Goal: Transaction & Acquisition: Purchase product/service

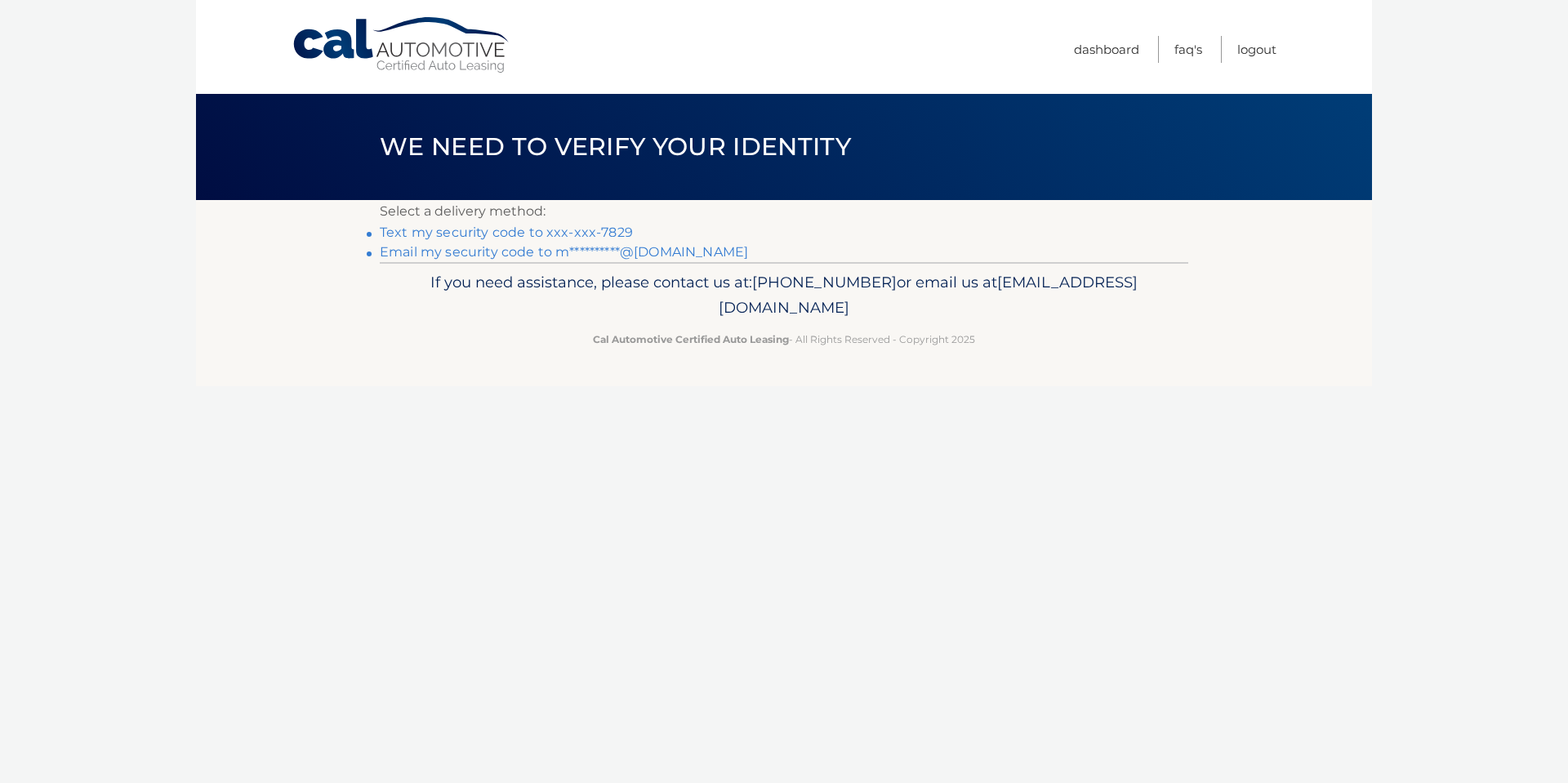
click at [993, 294] on p "If you need assistance, please contact us at: 609-807-3200 or email us at Custo…" at bounding box center [784, 296] width 788 height 52
click at [533, 237] on link "Text my security code to xxx-xxx-7829" at bounding box center [506, 233] width 253 height 16
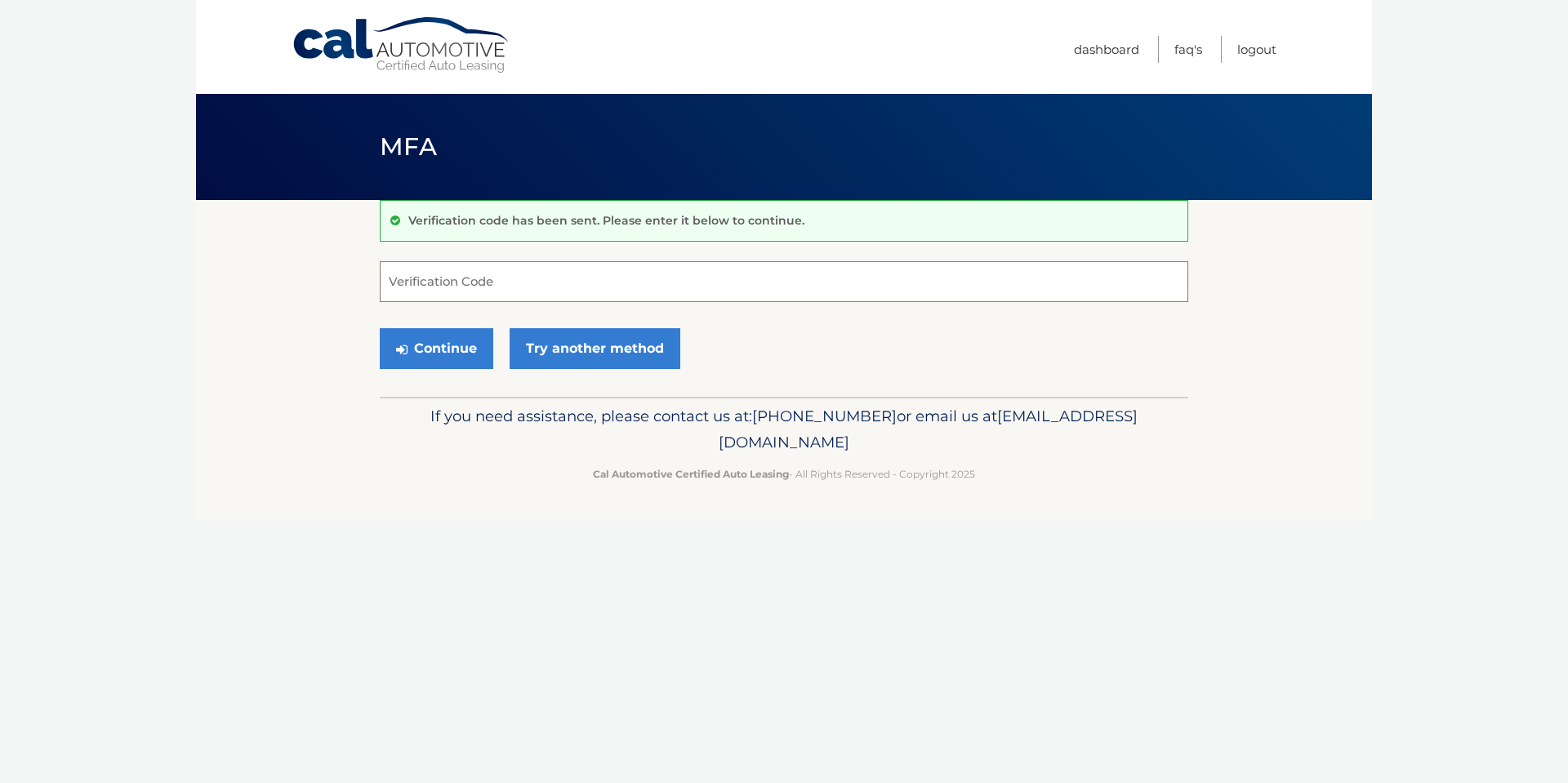
click at [423, 284] on input "Verification Code" at bounding box center [784, 281] width 809 height 41
type input "008815"
click at [437, 364] on button "Continue" at bounding box center [437, 348] width 114 height 41
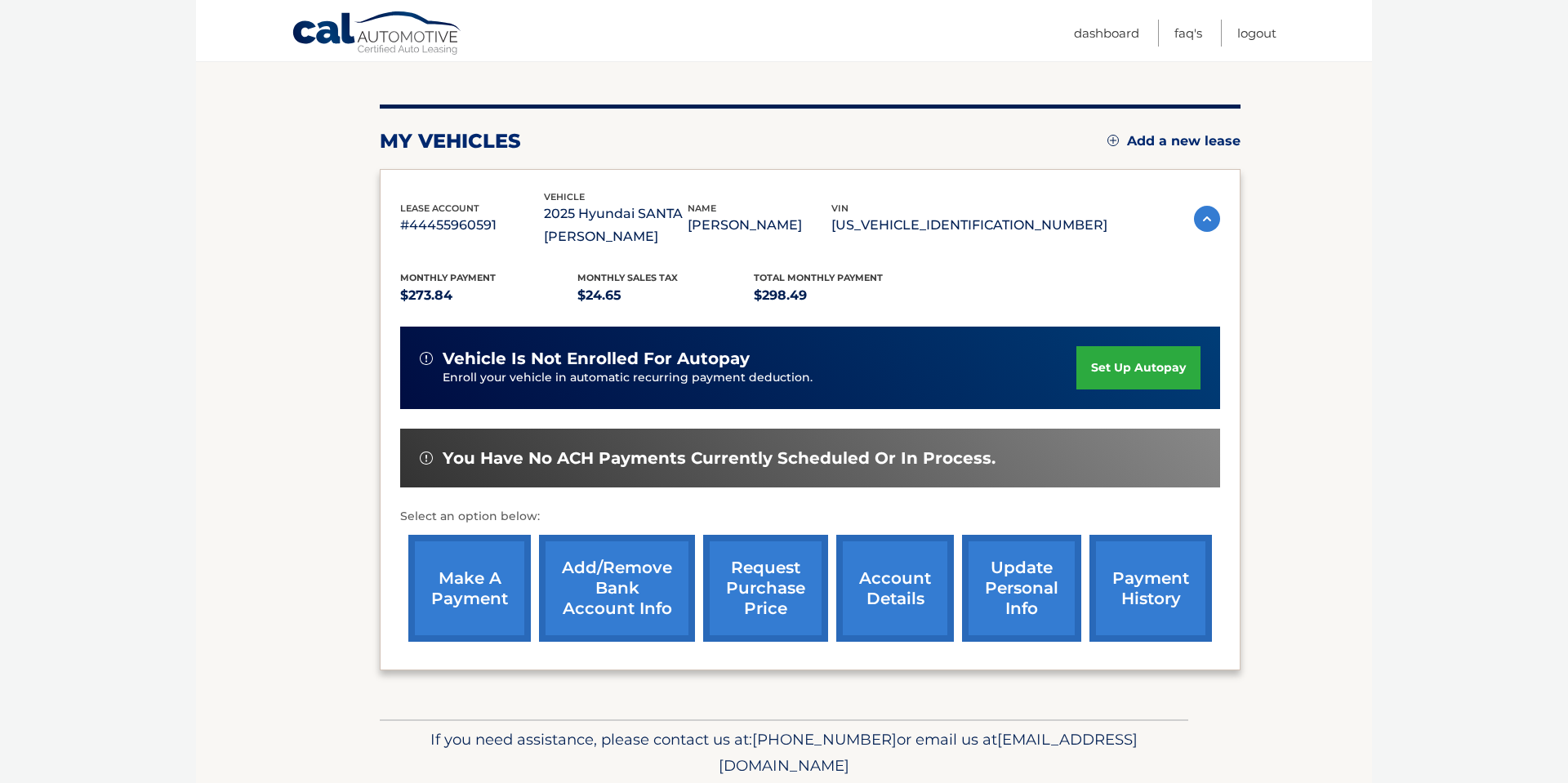
scroll to position [230, 0]
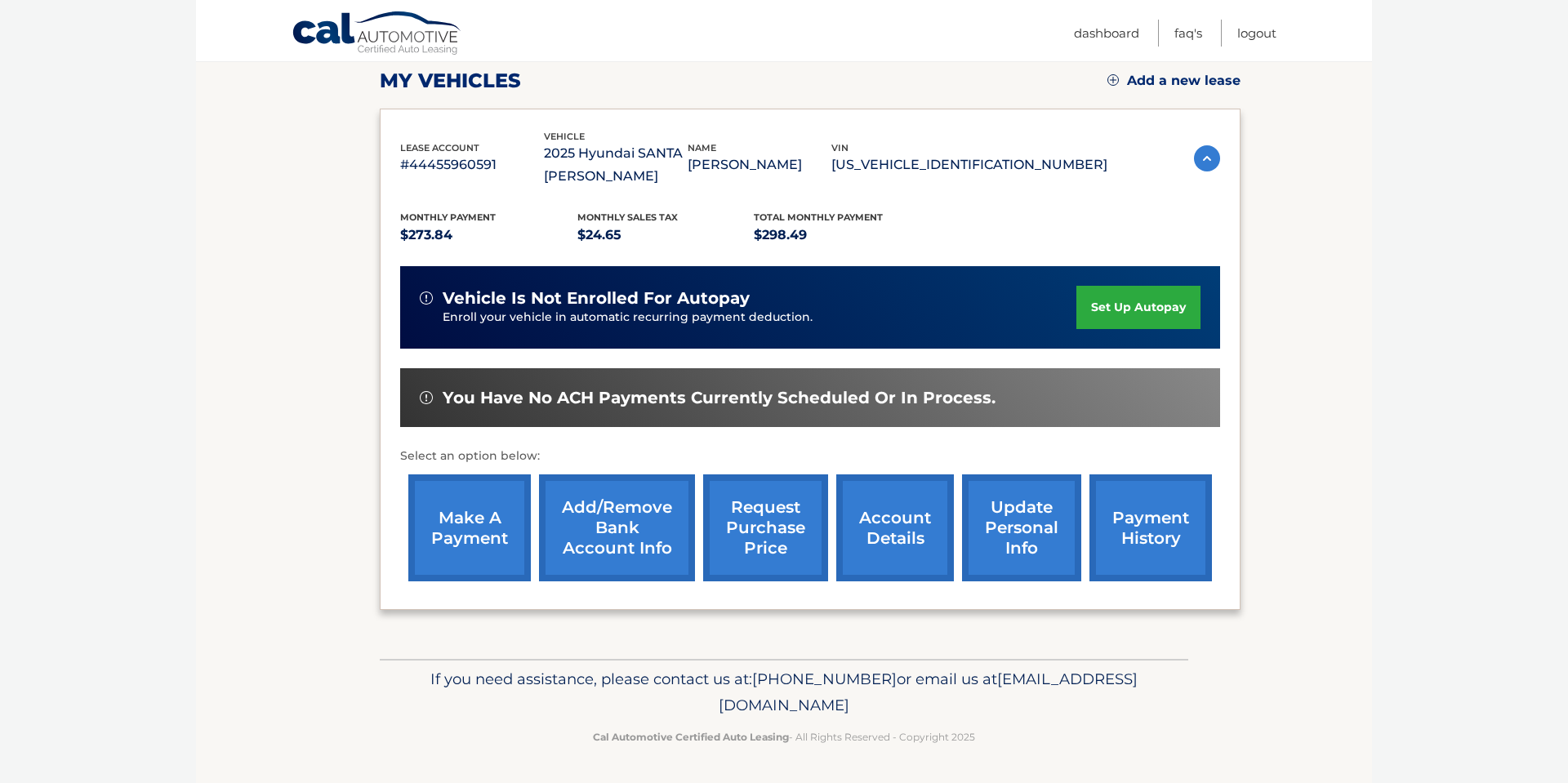
click at [470, 527] on link "make a payment" at bounding box center [469, 528] width 123 height 107
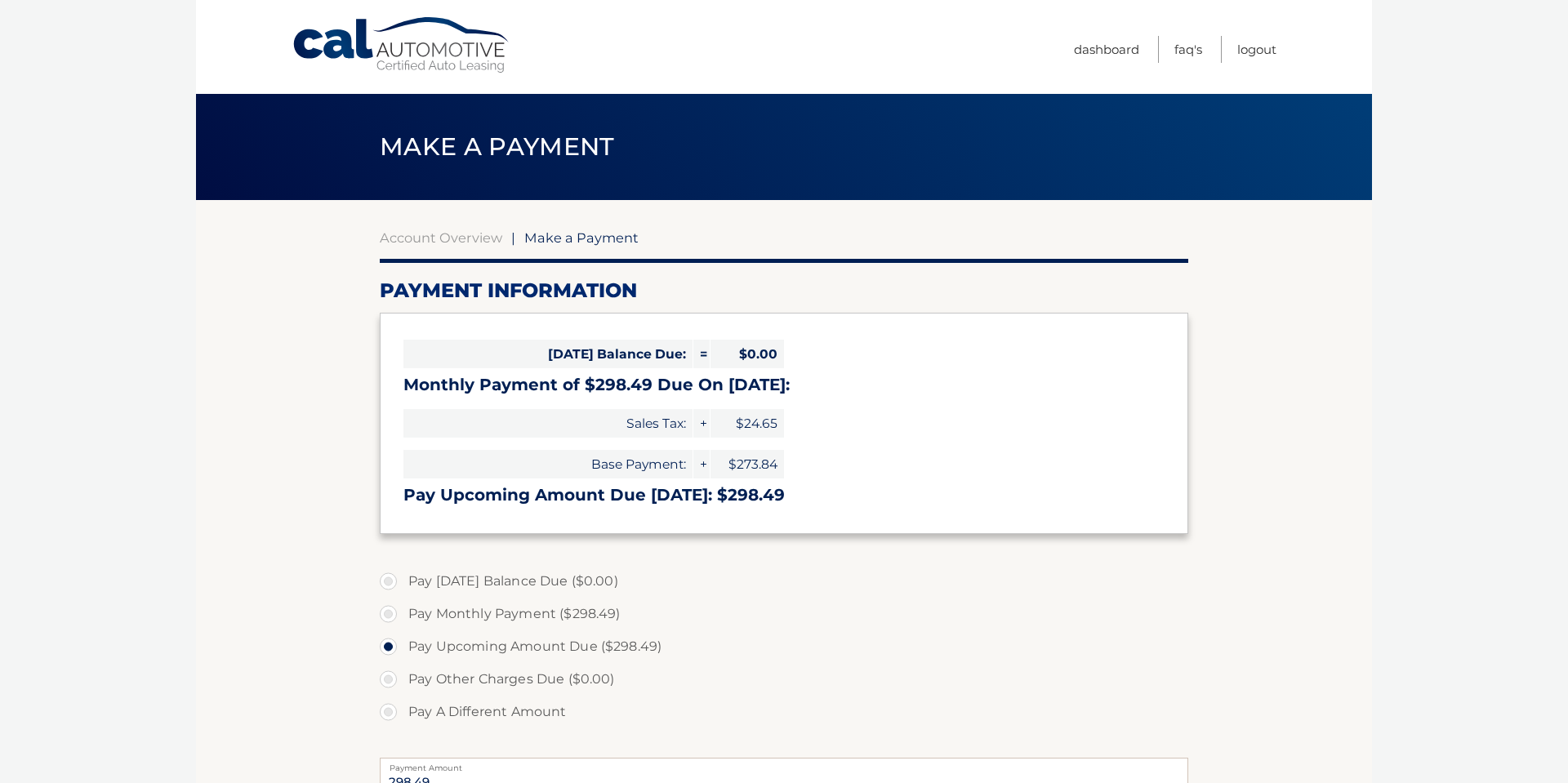
select select "MmM4YmIzMmQtYWJjNy00OWE1LThkMmMtODAxMWQ0MDQ5NjI4"
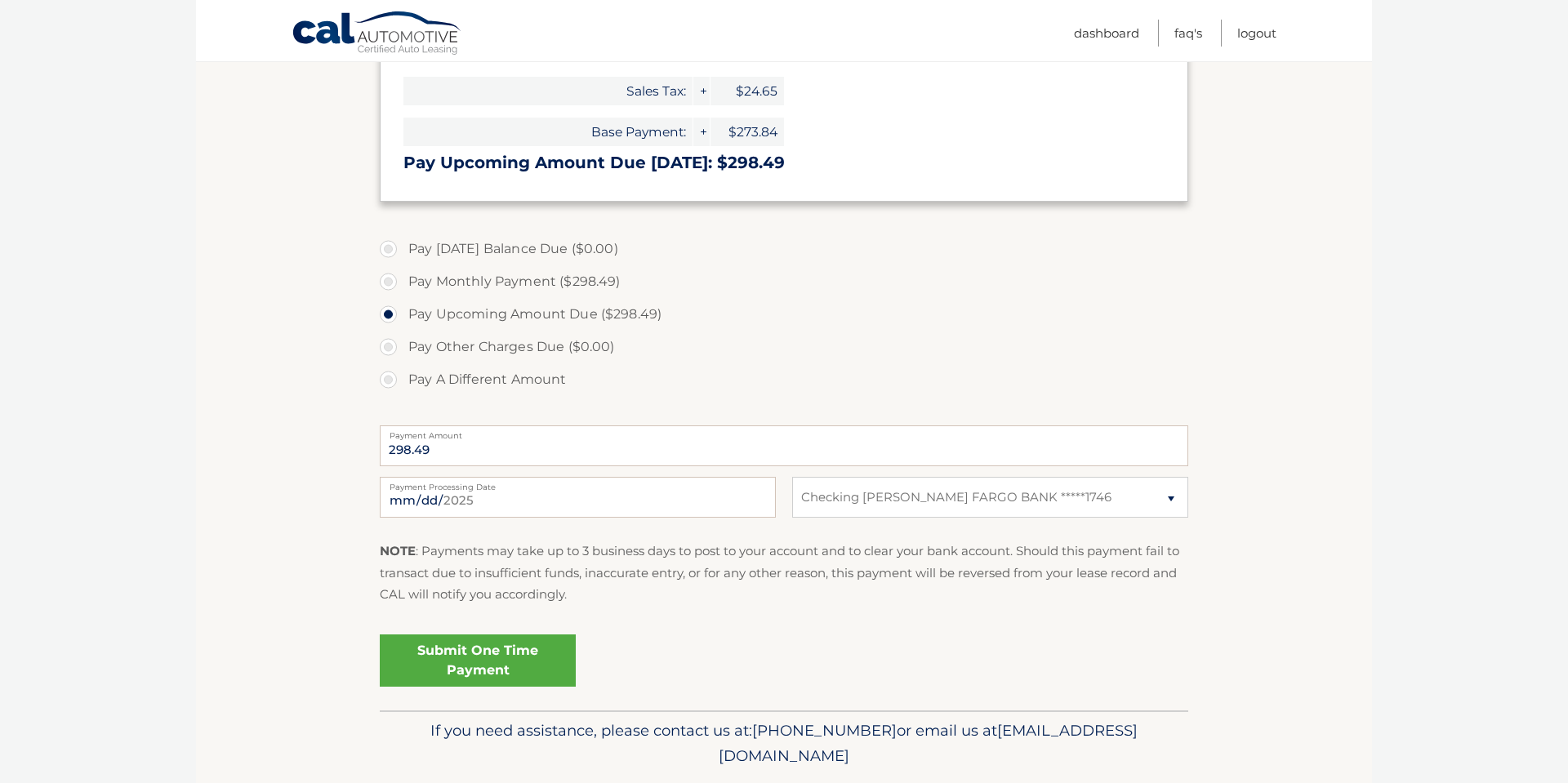
scroll to position [333, 0]
click at [492, 666] on link "Submit One Time Payment" at bounding box center [478, 660] width 196 height 52
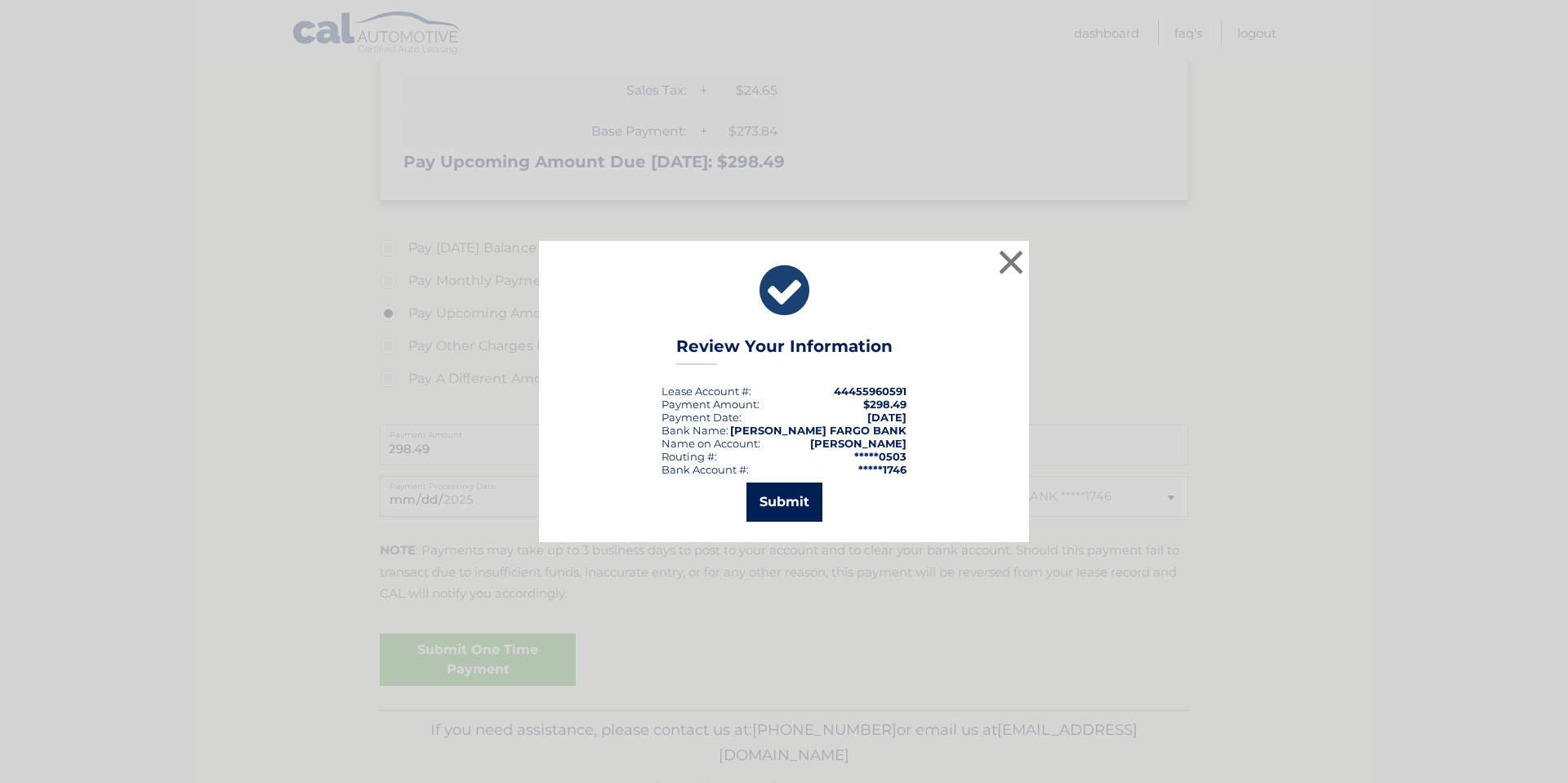
click at [781, 505] on button "Submit" at bounding box center [785, 502] width 76 height 39
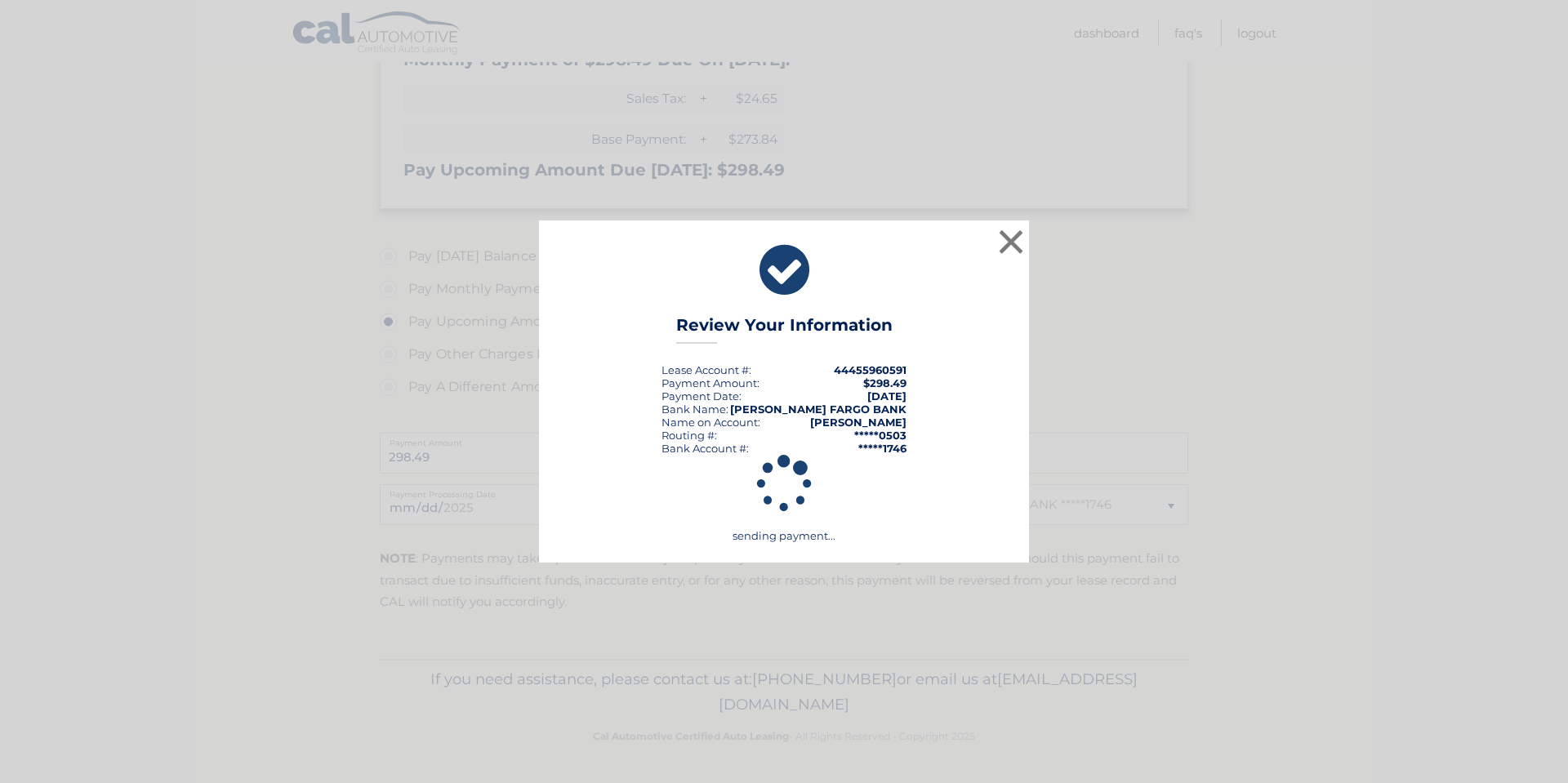
scroll to position [325, 0]
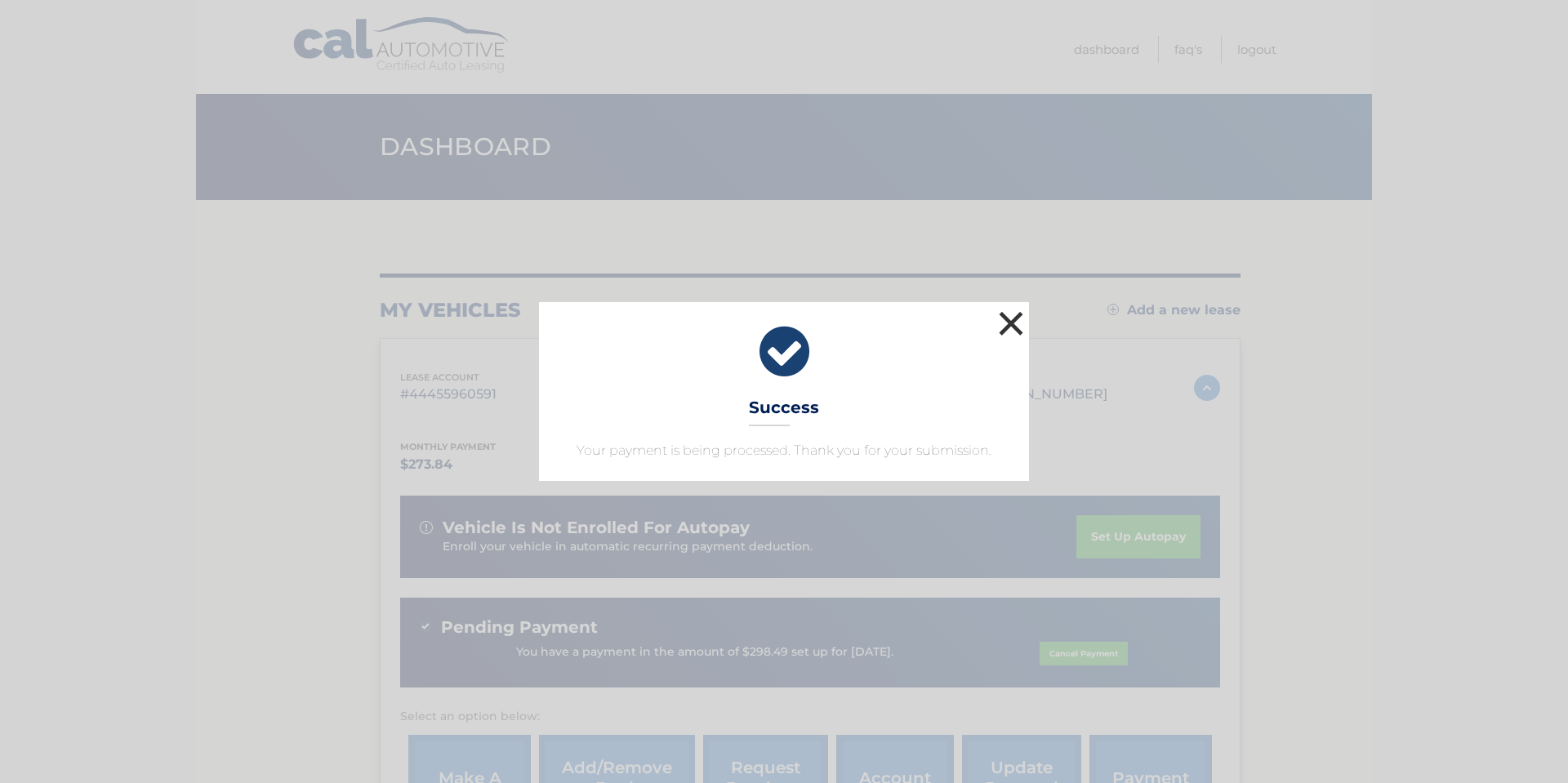
click at [1010, 331] on button "×" at bounding box center [1011, 323] width 33 height 33
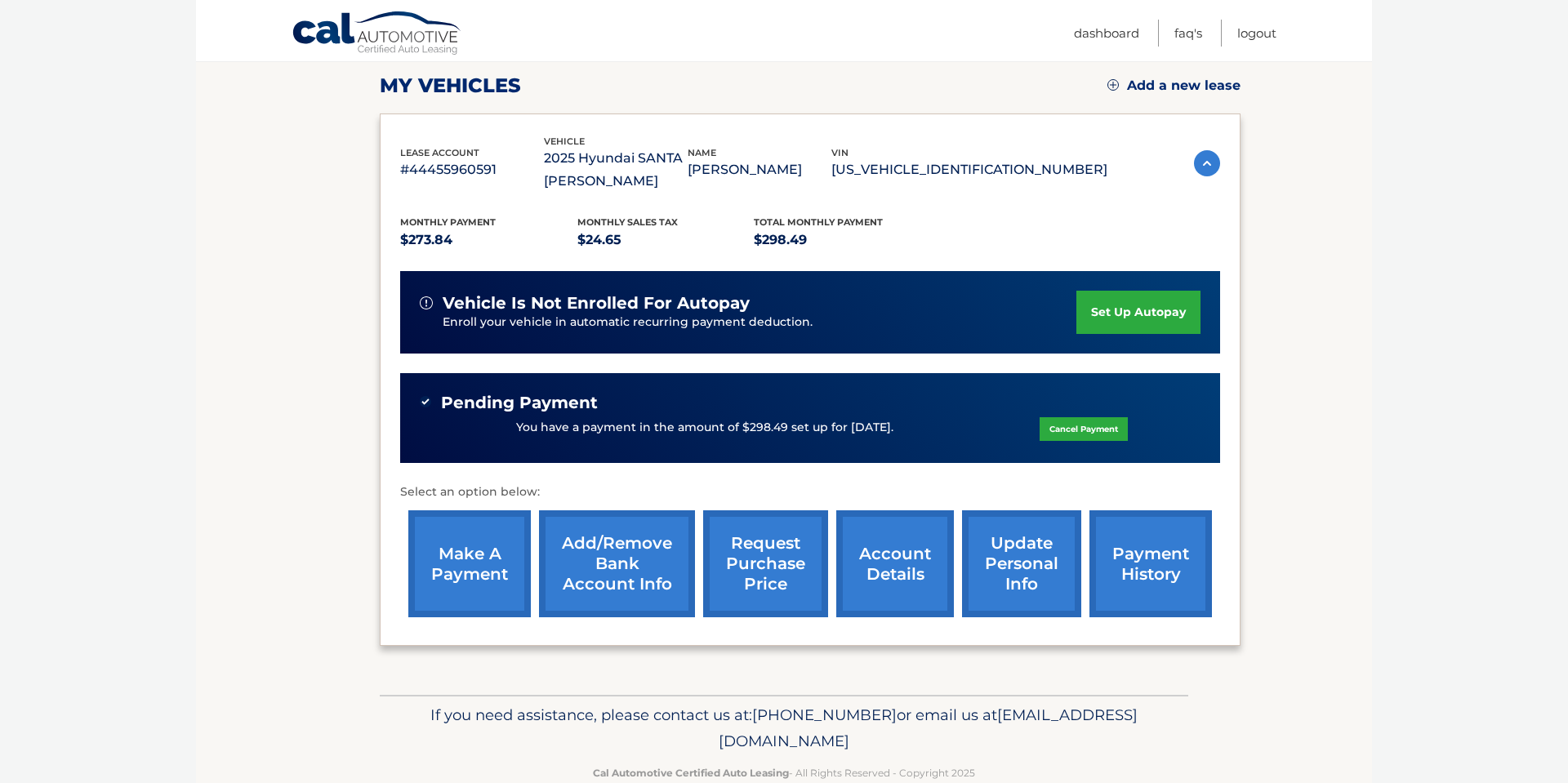
scroll to position [237, 0]
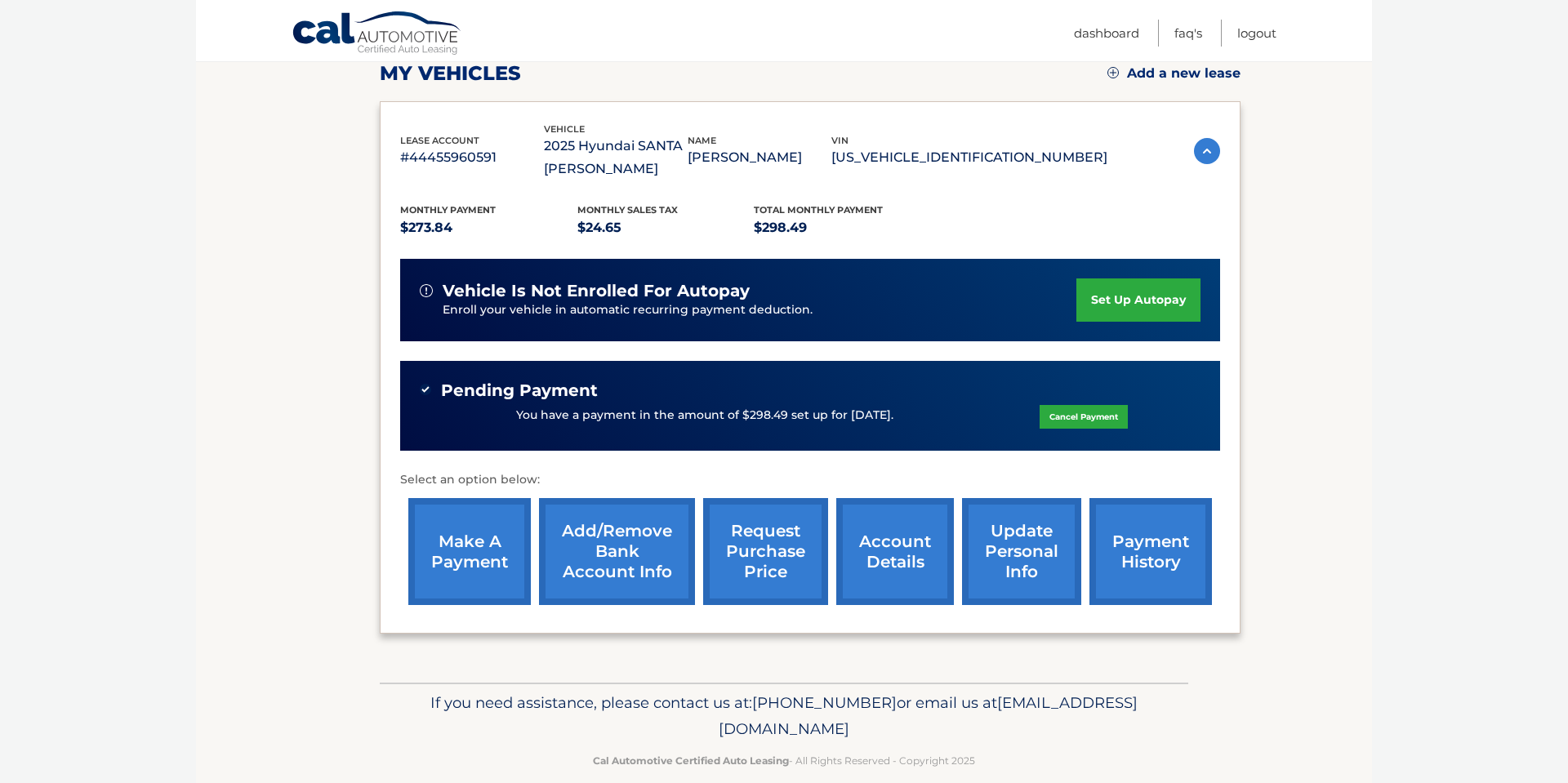
click at [1160, 557] on link "payment history" at bounding box center [1151, 551] width 123 height 107
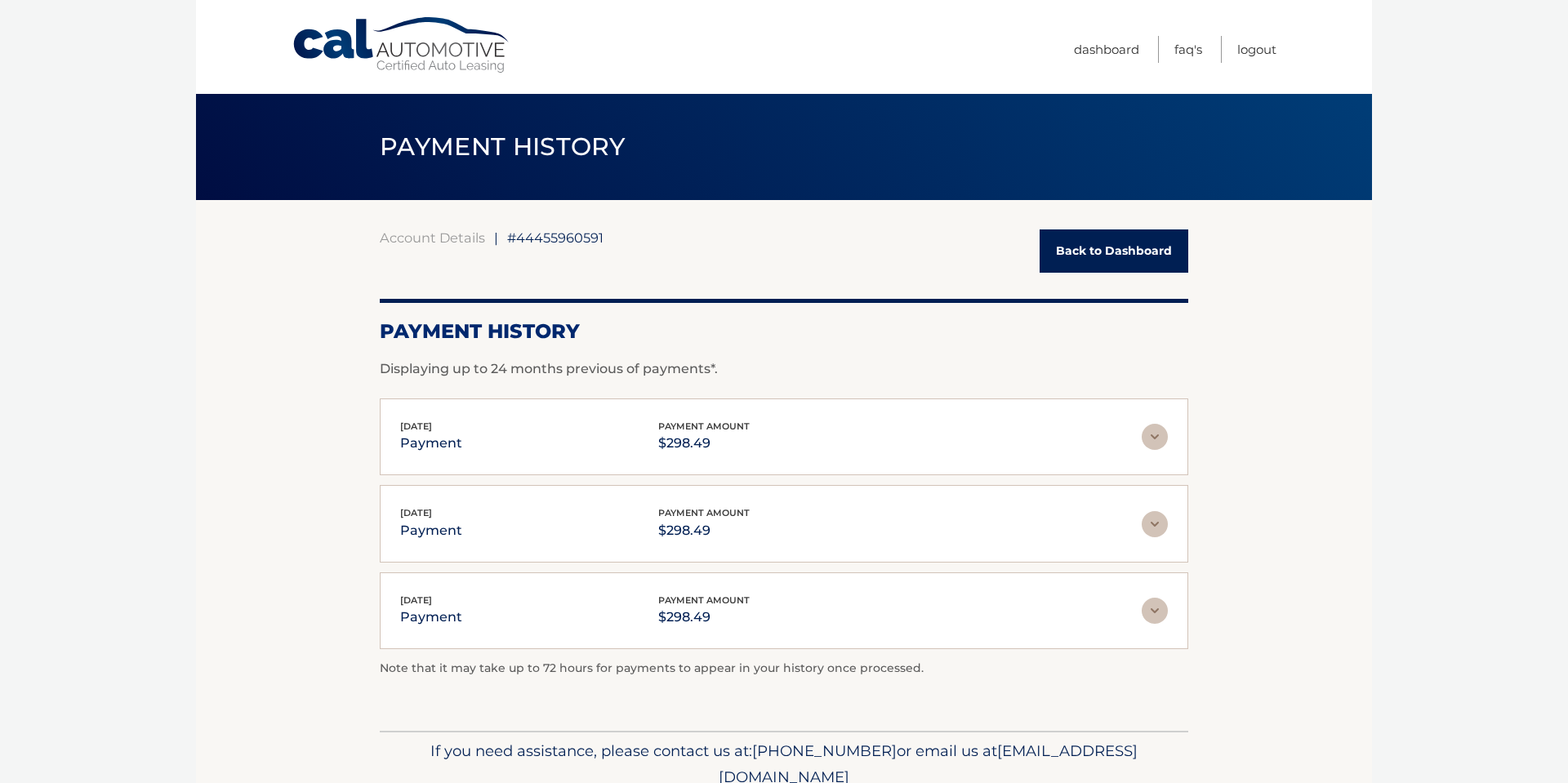
click at [1120, 252] on link "Back to Dashboard" at bounding box center [1114, 251] width 149 height 43
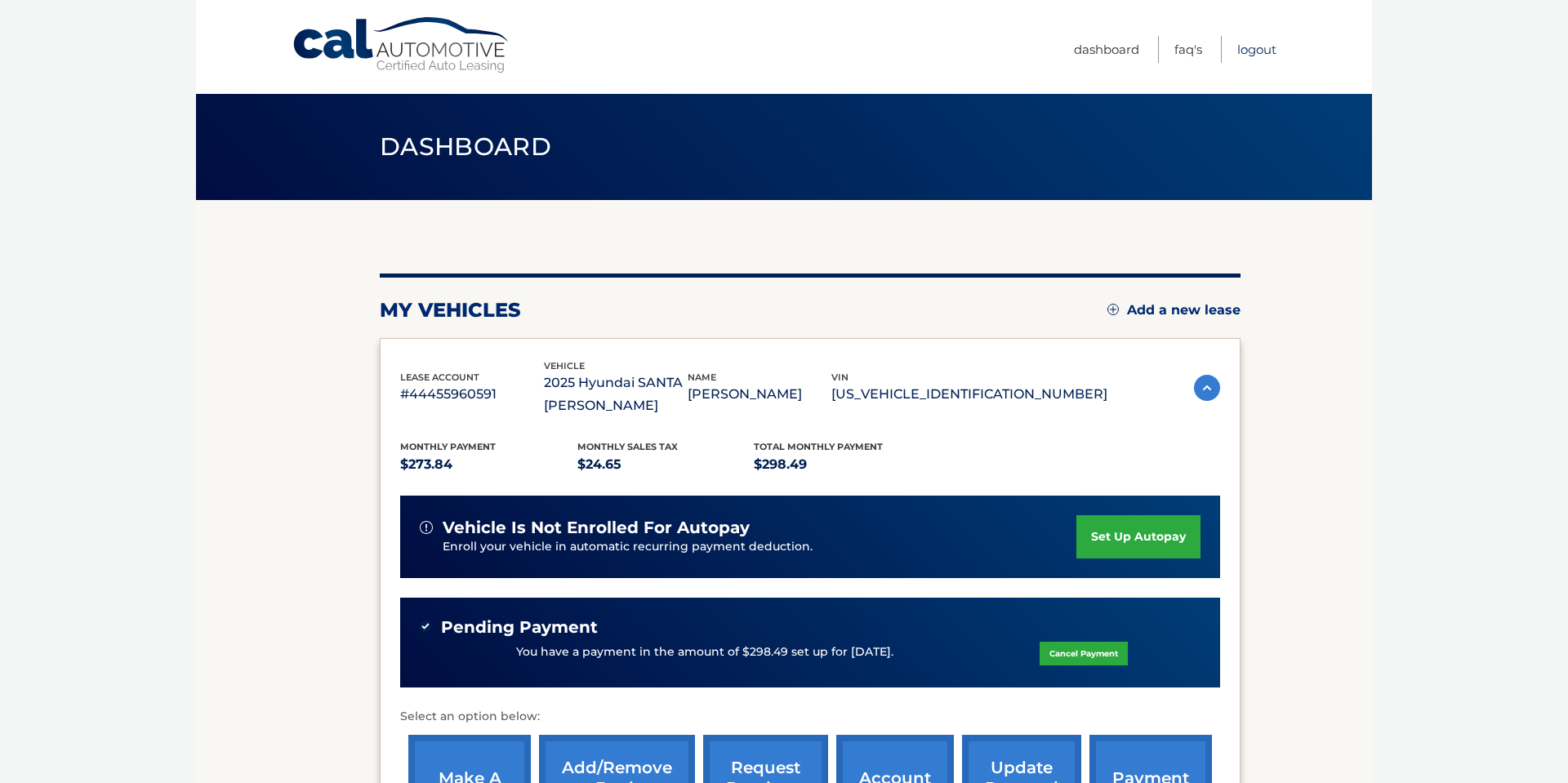
click at [1265, 52] on link "Logout" at bounding box center [1257, 49] width 39 height 27
